Goal: Find specific page/section: Find specific page/section

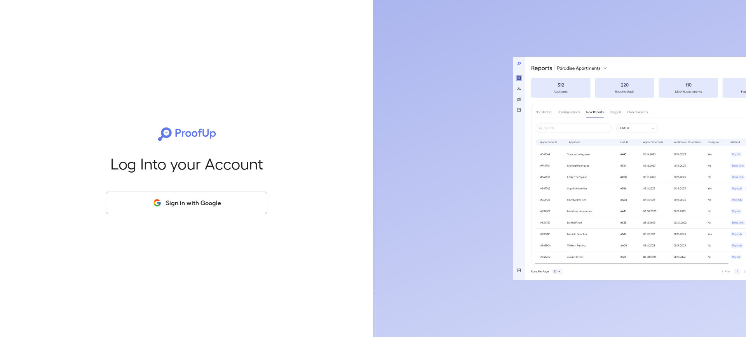
click at [185, 205] on button "Sign in with Google" at bounding box center [187, 202] width 162 height 23
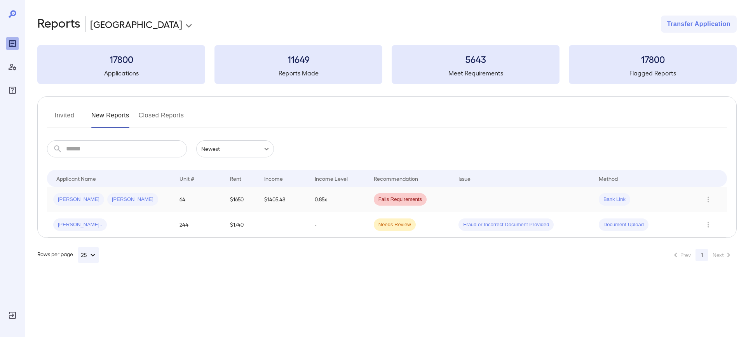
click at [405, 198] on span "Fails Requirements" at bounding box center [400, 199] width 53 height 7
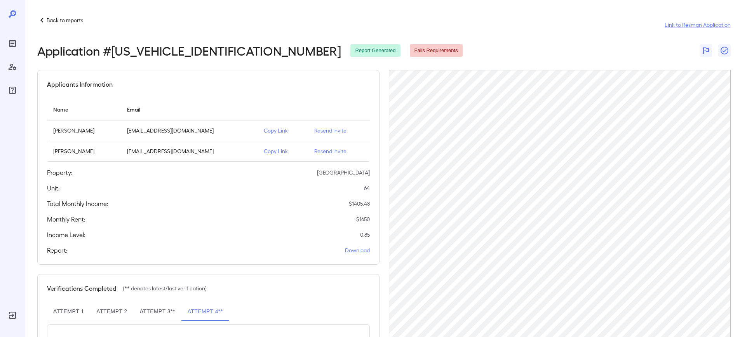
scroll to position [39, 0]
